Goal: Task Accomplishment & Management: Use online tool/utility

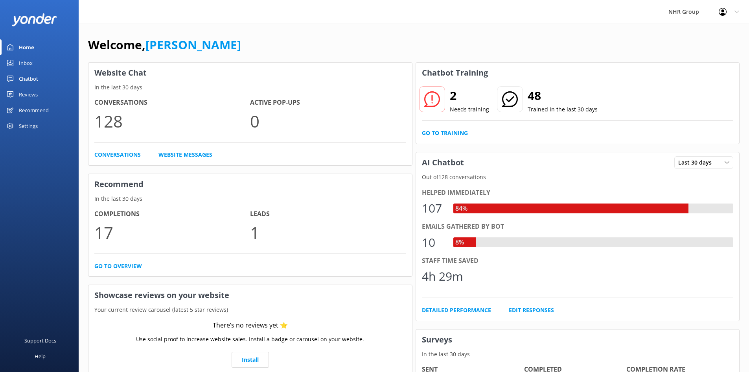
click at [33, 93] on div "Reviews" at bounding box center [28, 95] width 19 height 16
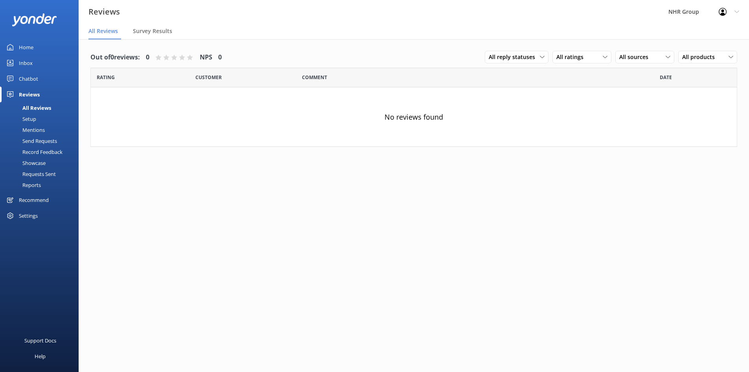
click at [31, 187] on div "Reports" at bounding box center [23, 184] width 36 height 11
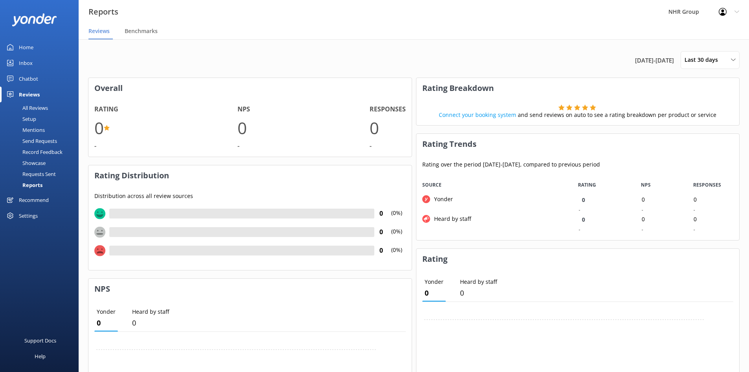
scroll to position [59, 317]
click at [29, 79] on div "Chatbot" at bounding box center [28, 79] width 19 height 16
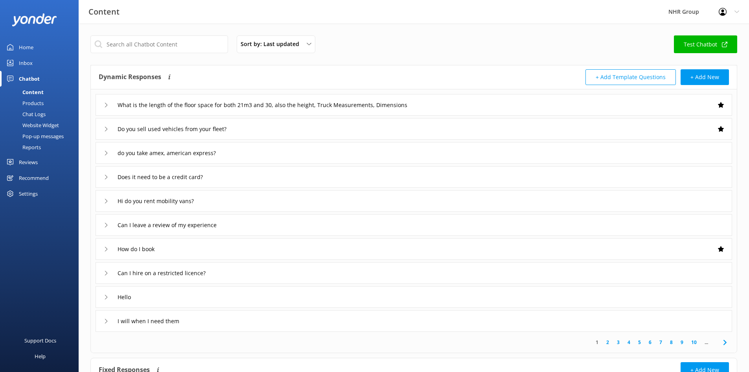
click at [39, 147] on div "Reports" at bounding box center [23, 147] width 36 height 11
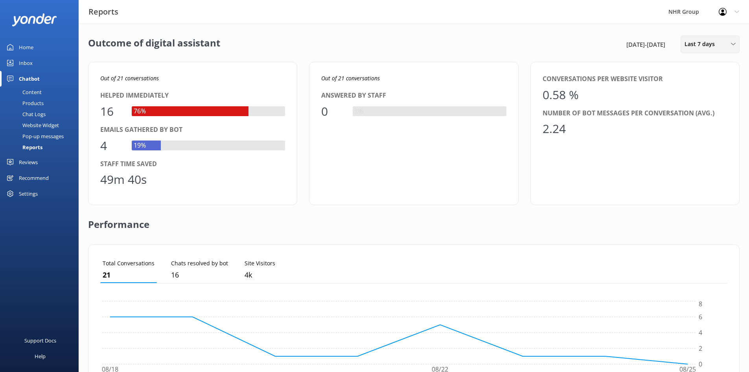
click at [705, 36] on div "Last 7 days Last 7 days Last 30 days Last month Last 90 days Last 180 days Cust…" at bounding box center [710, 44] width 59 height 18
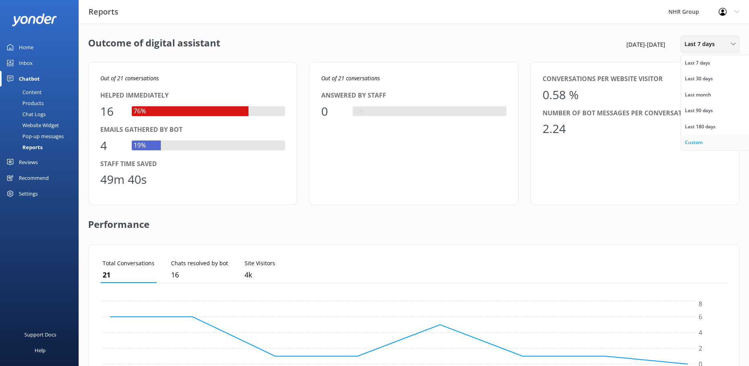
click at [695, 143] on div "Custom" at bounding box center [694, 142] width 18 height 8
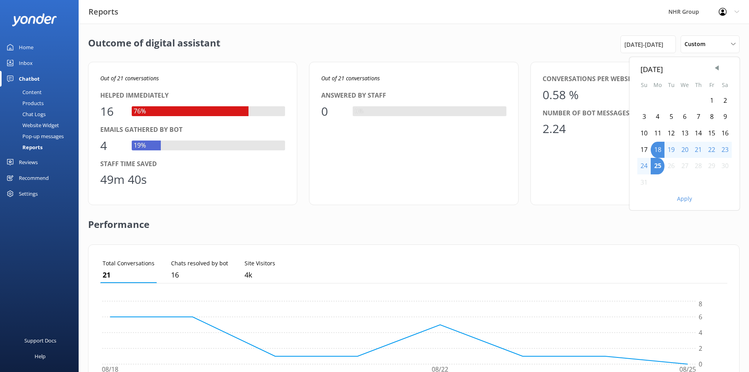
click at [712, 100] on div "1" at bounding box center [711, 100] width 13 height 17
click at [683, 199] on button "Apply" at bounding box center [684, 199] width 15 height 6
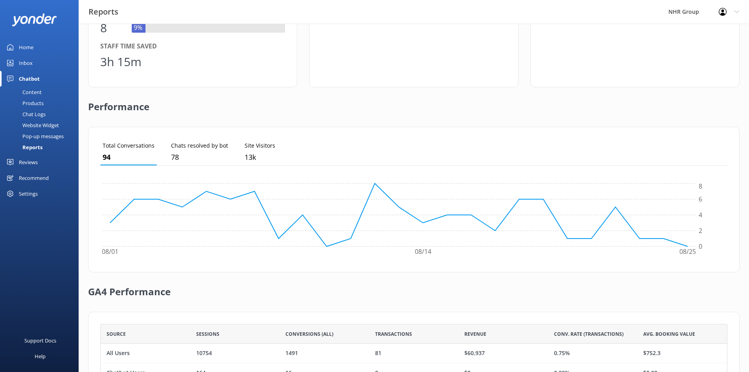
scroll to position [118, 0]
click at [33, 55] on link "Inbox" at bounding box center [39, 63] width 79 height 16
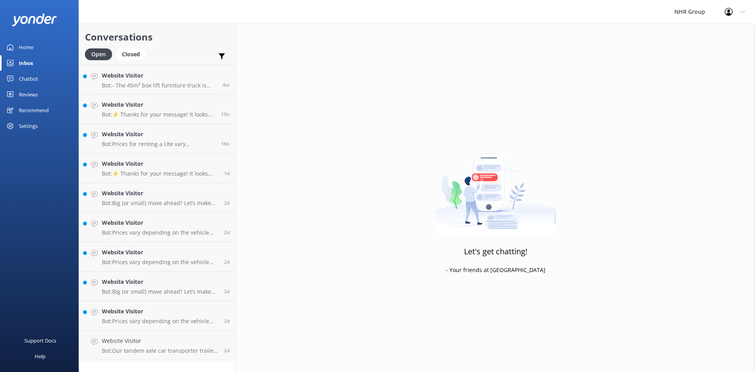
click at [24, 79] on div "Chatbot" at bounding box center [28, 79] width 19 height 16
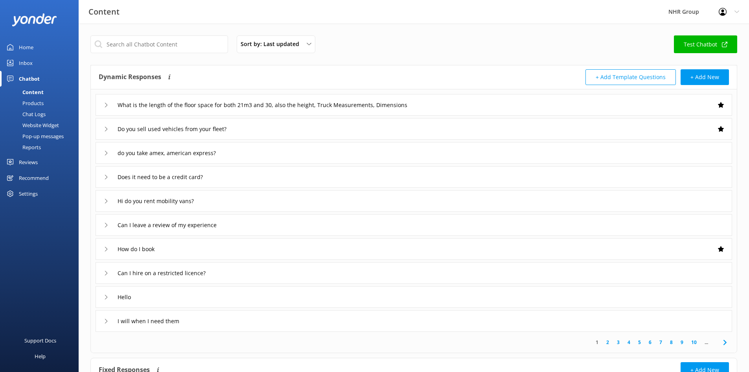
click at [30, 145] on div "Reports" at bounding box center [23, 147] width 36 height 11
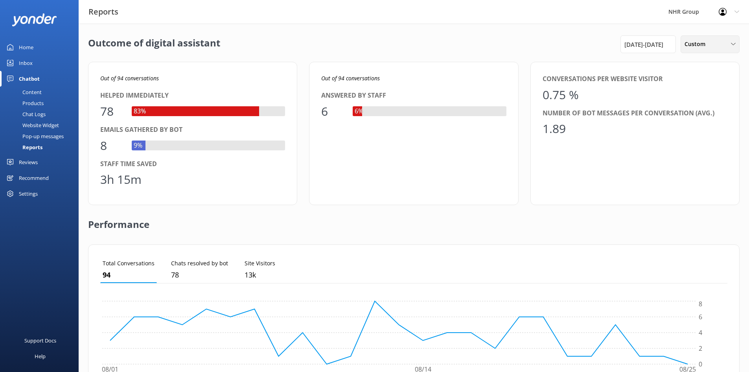
click at [703, 50] on div "Custom Last 7 days Last 30 days Last month Last 90 days Last 180 days Custom" at bounding box center [710, 44] width 59 height 18
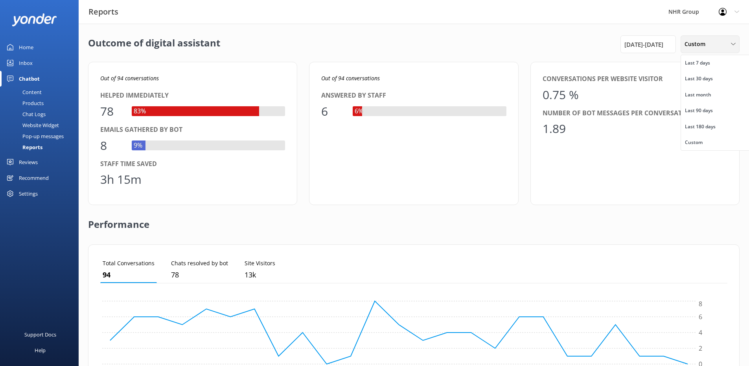
click at [703, 50] on div "Custom Last 7 days Last 30 days Last month Last 90 days Last 180 days Custom" at bounding box center [710, 44] width 59 height 18
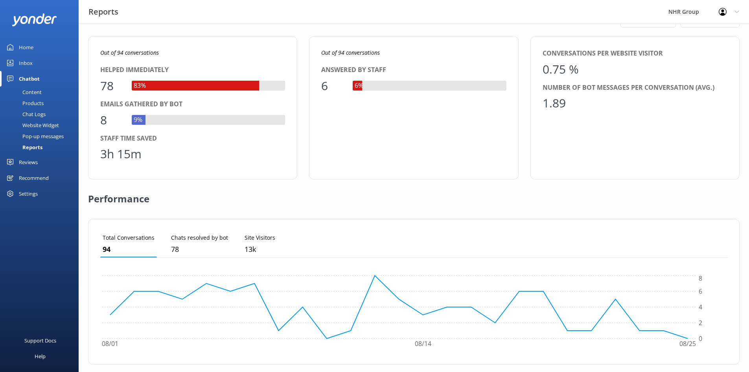
scroll to position [39, 0]
